Goal: Navigation & Orientation: Go to known website

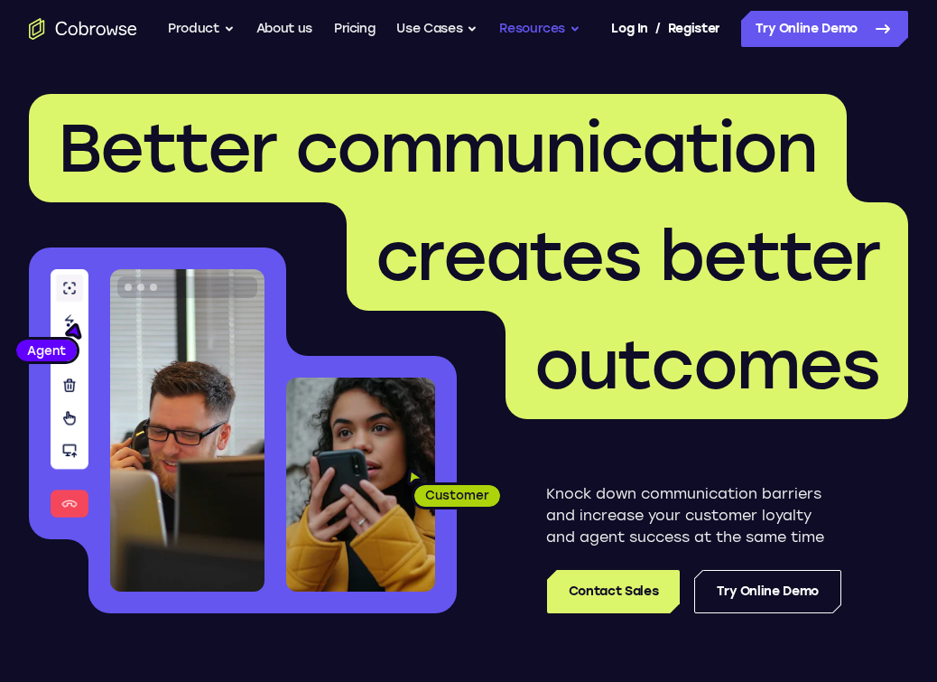
drag, startPoint x: 495, startPoint y: 56, endPoint x: 540, endPoint y: 40, distance: 48.0
click at [495, 55] on nav "Go back Powerful, Flexible and Trustworthy. Avoid all extra friction for both A…" at bounding box center [468, 29] width 937 height 58
click at [641, 29] on link "Log In" at bounding box center [629, 29] width 36 height 36
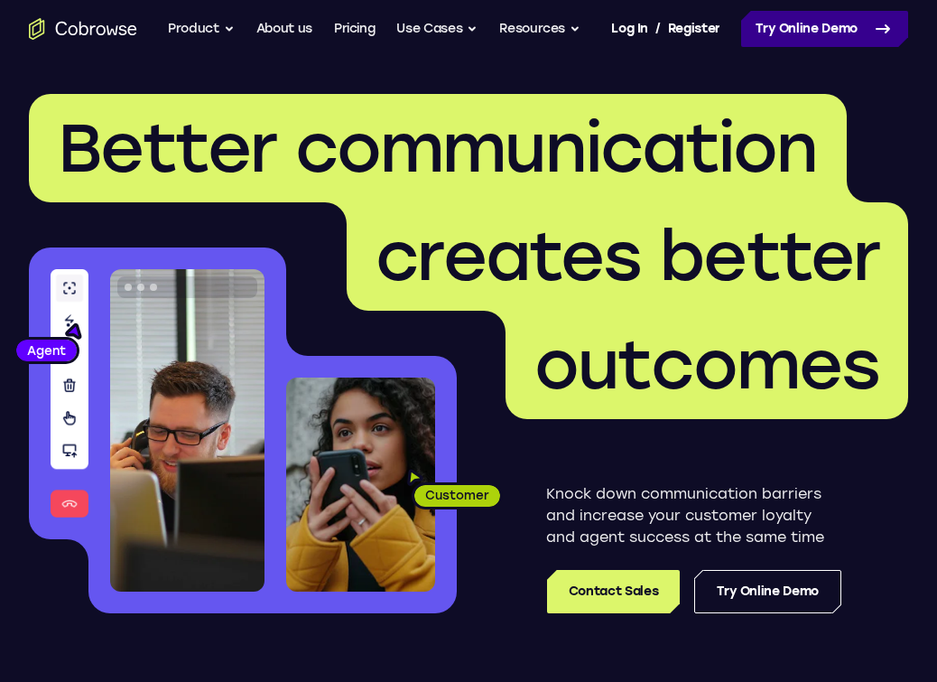
click at [843, 38] on link "Try Online Demo" at bounding box center [824, 29] width 167 height 36
